Goal: Information Seeking & Learning: Check status

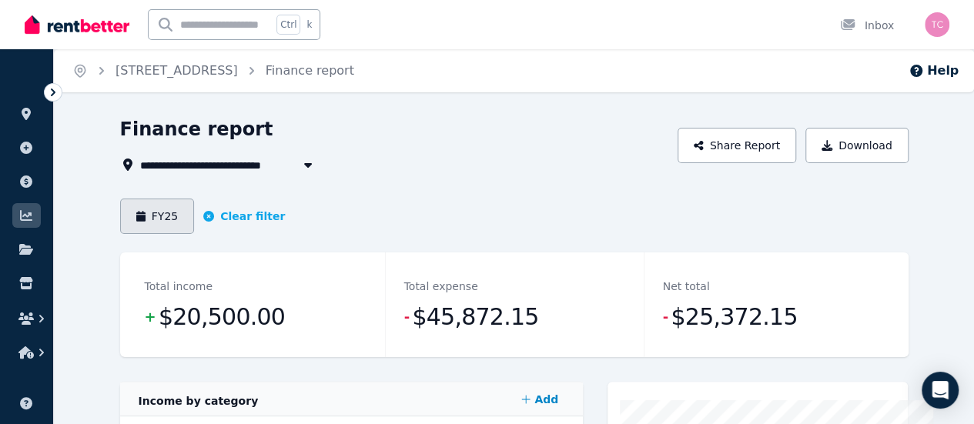
click at [120, 226] on button "FY25" at bounding box center [157, 216] width 75 height 35
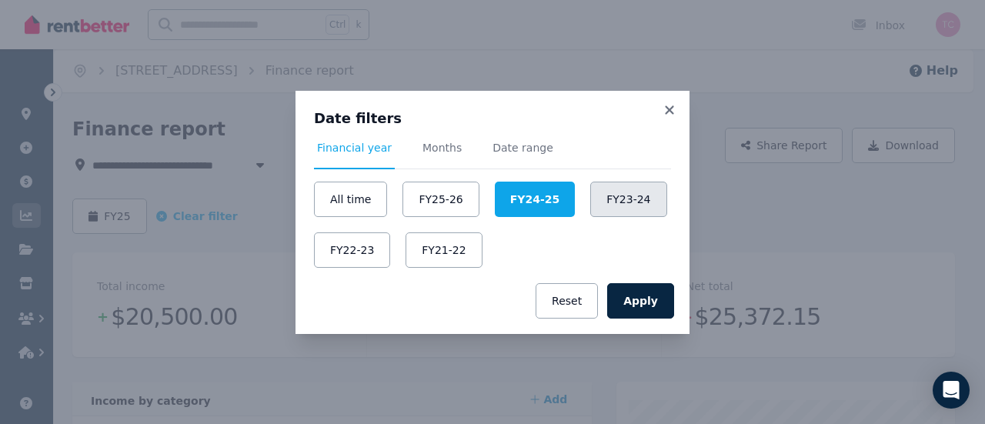
click at [611, 189] on button "FY23-24" at bounding box center [628, 199] width 76 height 35
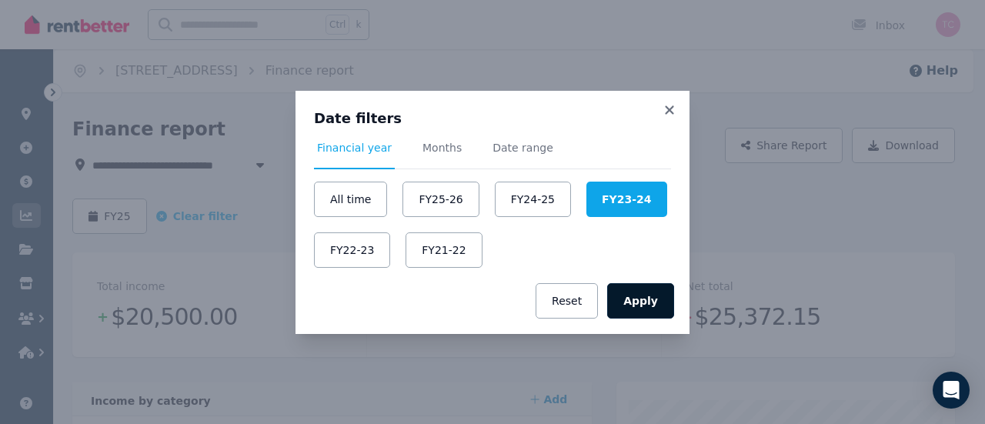
click at [654, 309] on button "Apply" at bounding box center [640, 300] width 67 height 35
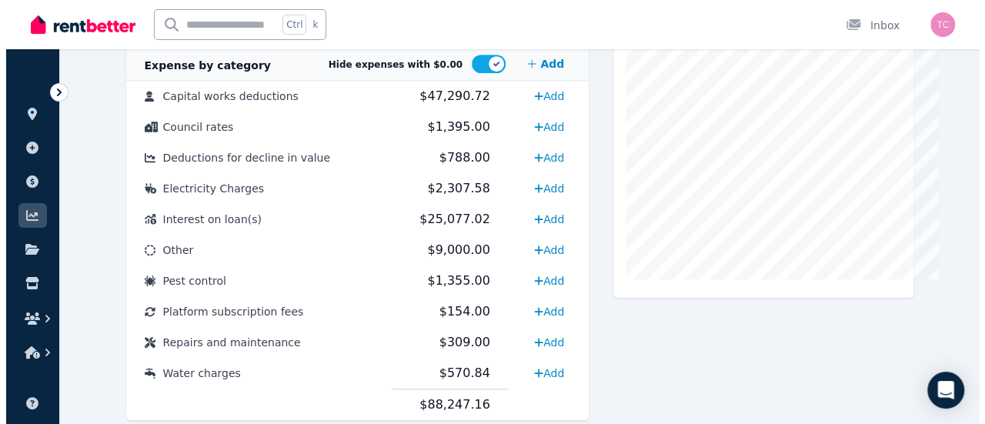
scroll to position [445, 0]
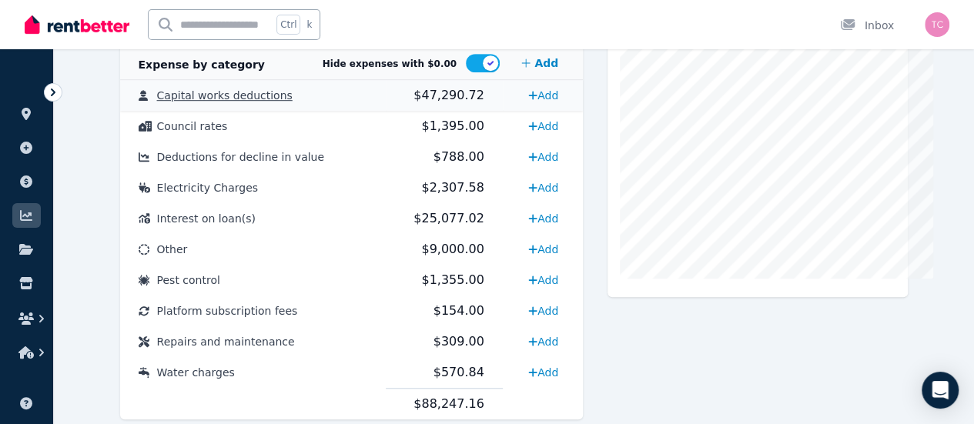
click at [440, 100] on span "$47,290.72" at bounding box center [448, 95] width 71 height 15
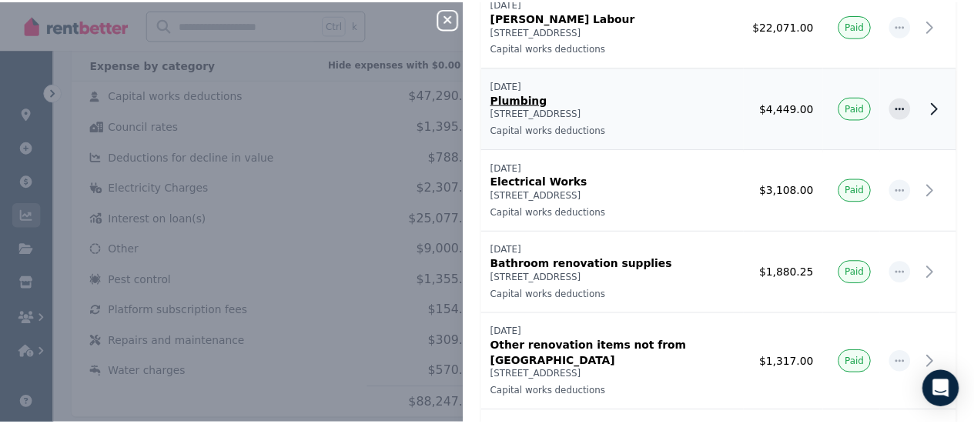
scroll to position [0, 0]
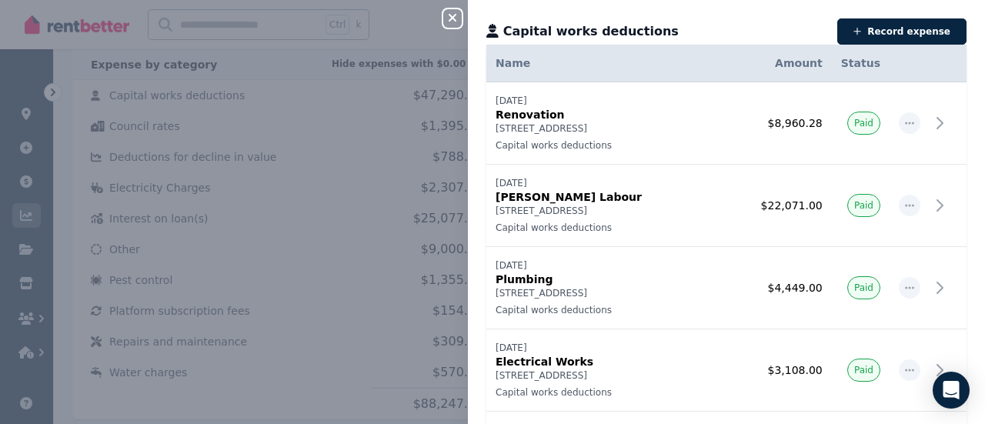
click at [453, 25] on button "Close panel" at bounding box center [452, 18] width 18 height 18
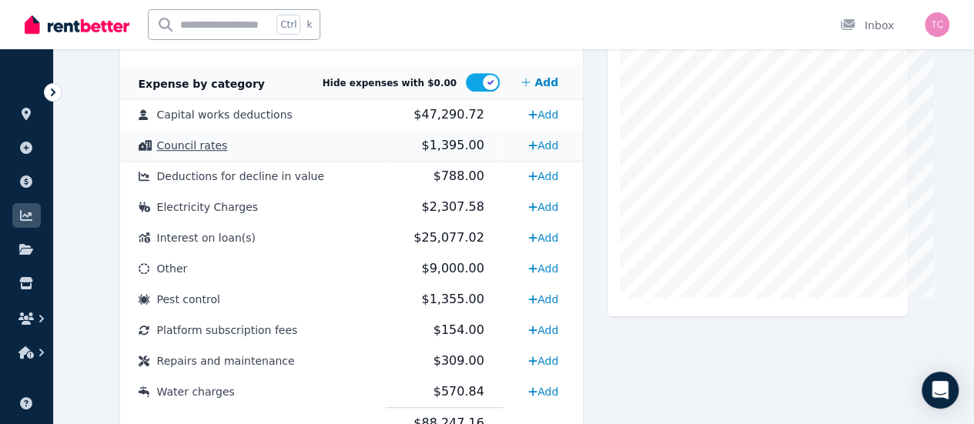
scroll to position [427, 0]
click at [229, 179] on span "Deductions for decline in value" at bounding box center [240, 175] width 167 height 12
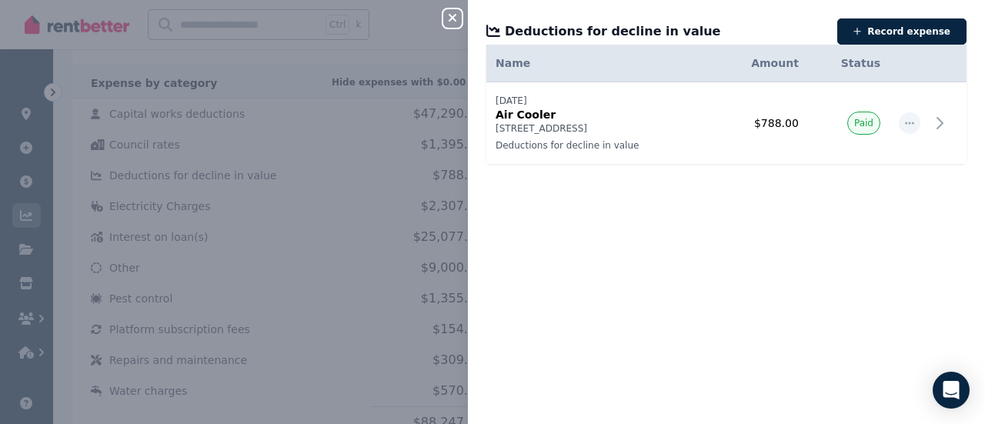
drag, startPoint x: 549, startPoint y: 105, endPoint x: 576, endPoint y: 193, distance: 91.8
click at [576, 193] on div "Date Name Address Category Amount Status [DATE] [DATE] Air Cooler [STREET_ADDRE…" at bounding box center [726, 234] width 517 height 343
drag, startPoint x: 555, startPoint y: 105, endPoint x: 496, endPoint y: 103, distance: 59.3
click at [496, 103] on p "[DATE]" at bounding box center [601, 101] width 210 height 12
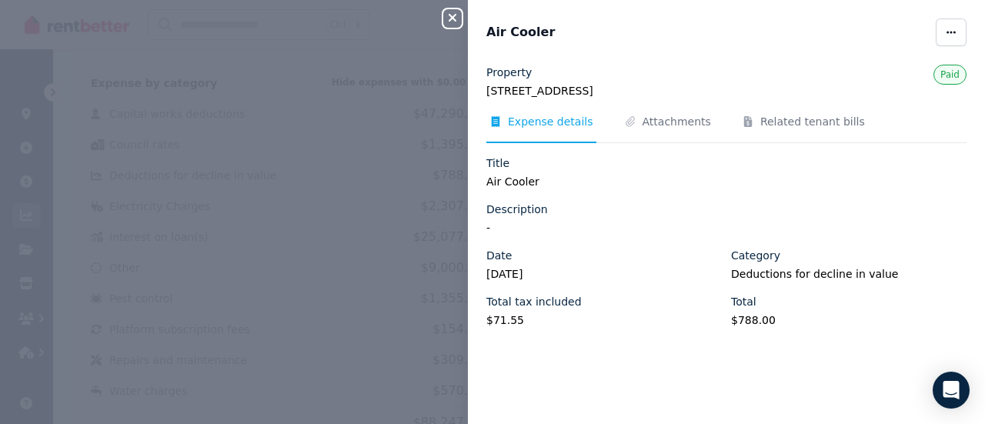
copy p "[DATE]"
click at [661, 122] on span "Attachments" at bounding box center [677, 121] width 69 height 15
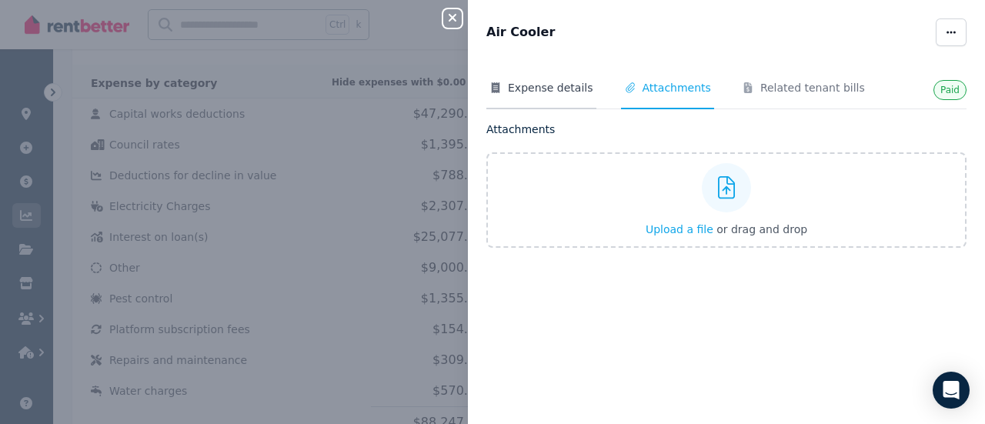
click at [556, 82] on span "Expense details" at bounding box center [550, 87] width 85 height 15
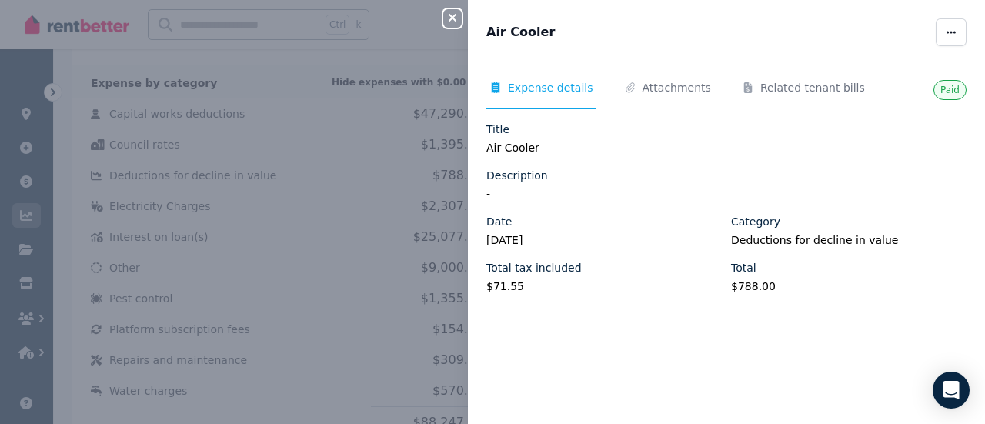
click at [449, 15] on icon "button" at bounding box center [453, 18] width 8 height 8
